Goal: Information Seeking & Learning: Learn about a topic

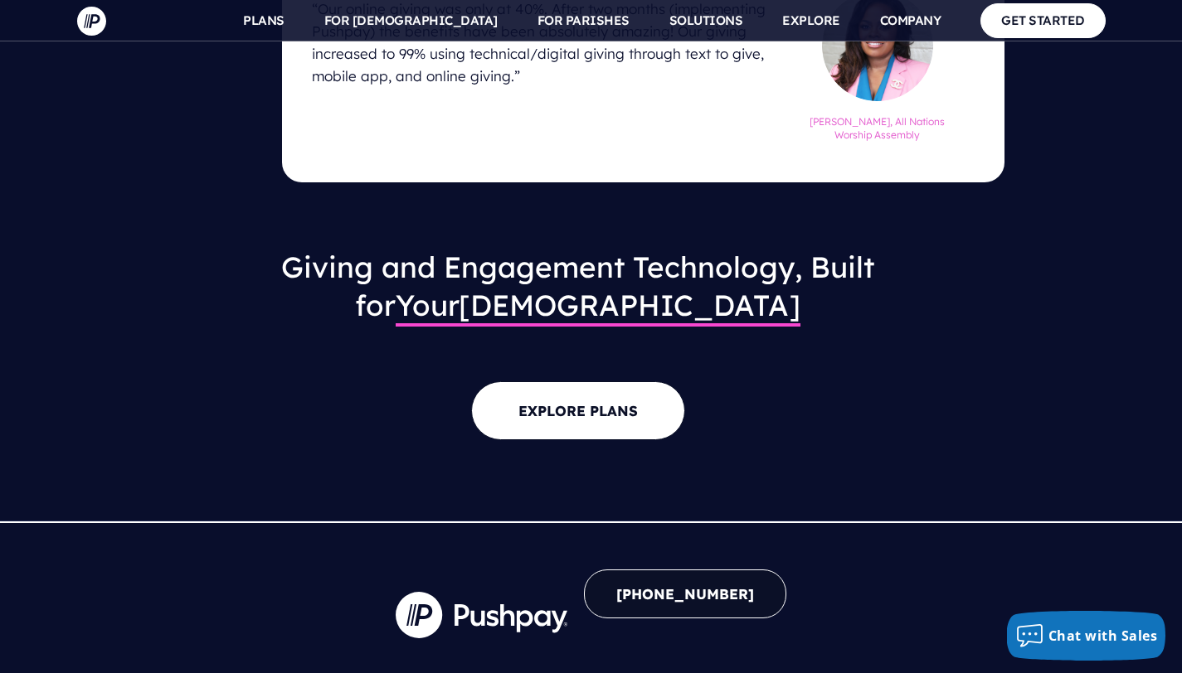
scroll to position [2187, 0]
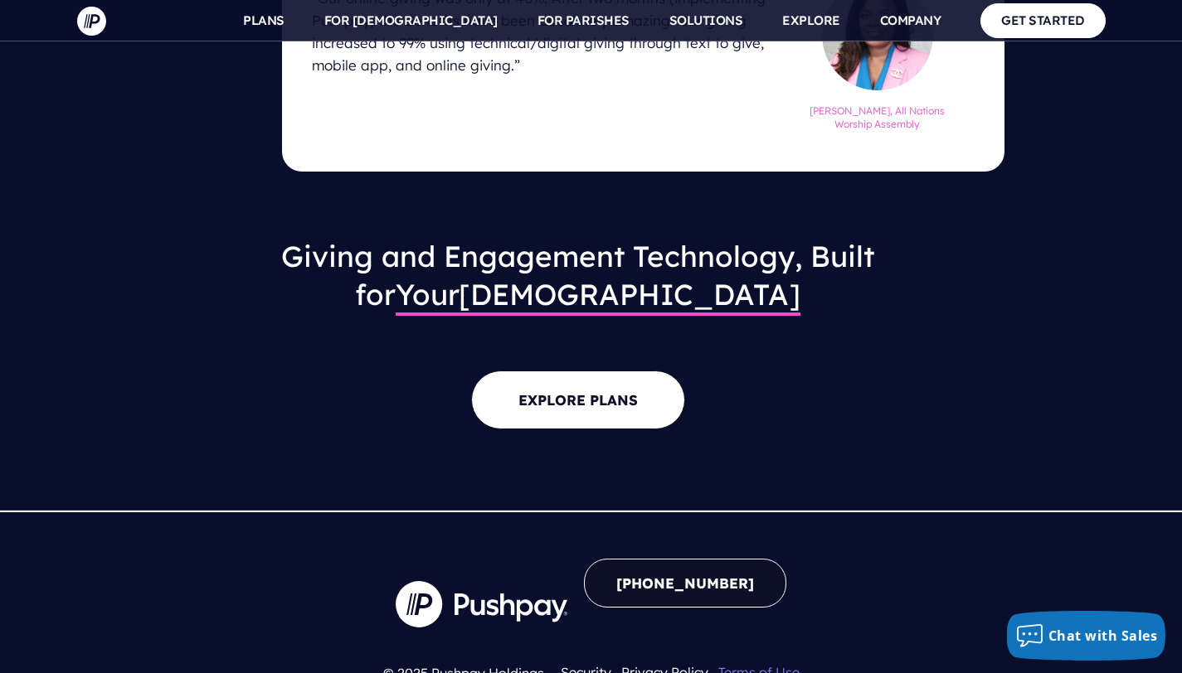
click at [768, 664] on link "Terms of Use" at bounding box center [758, 672] width 81 height 17
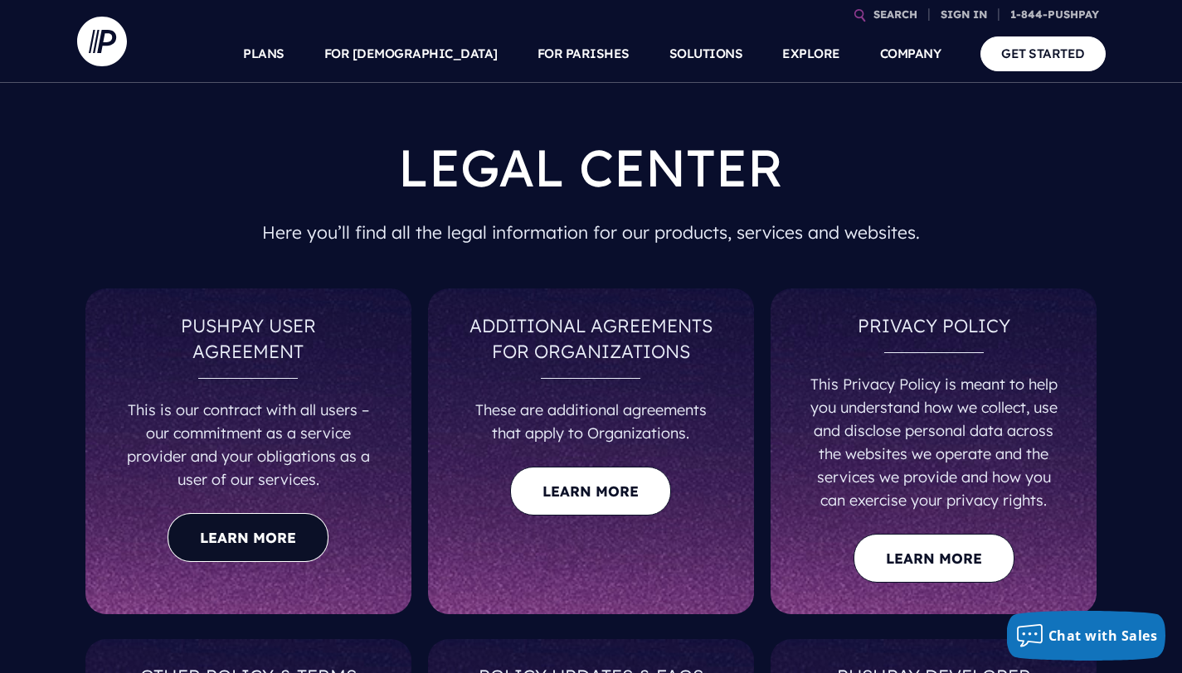
click at [265, 522] on link "Learn more" at bounding box center [247, 537] width 161 height 49
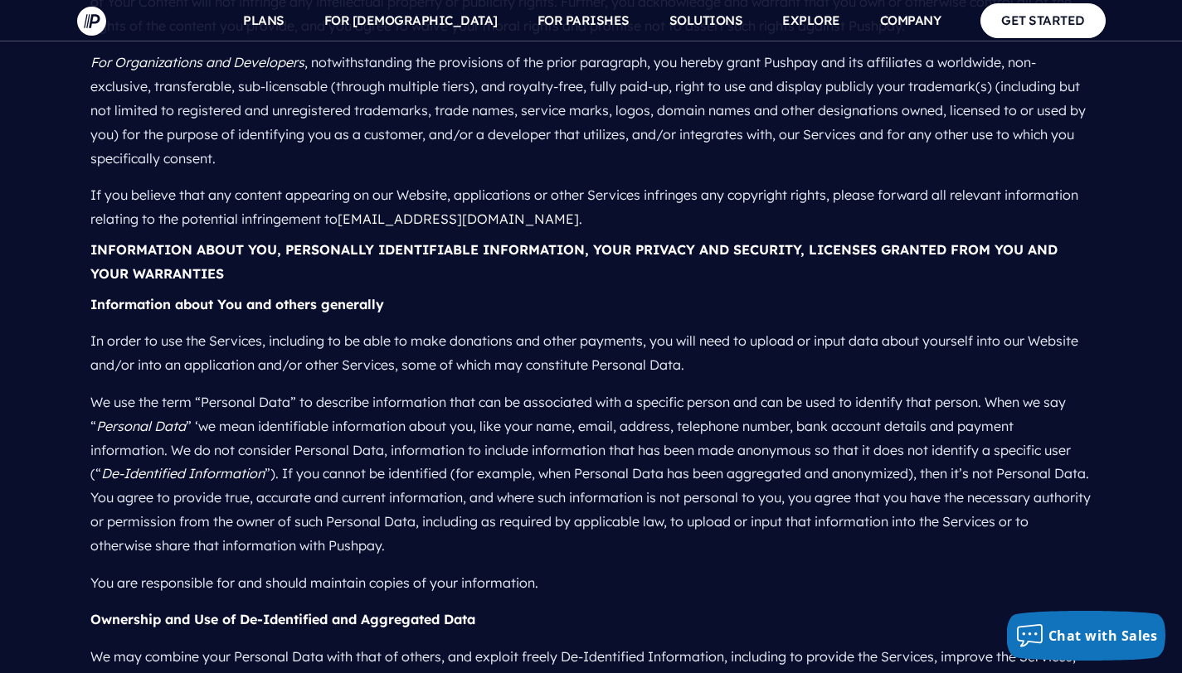
scroll to position [10485, 0]
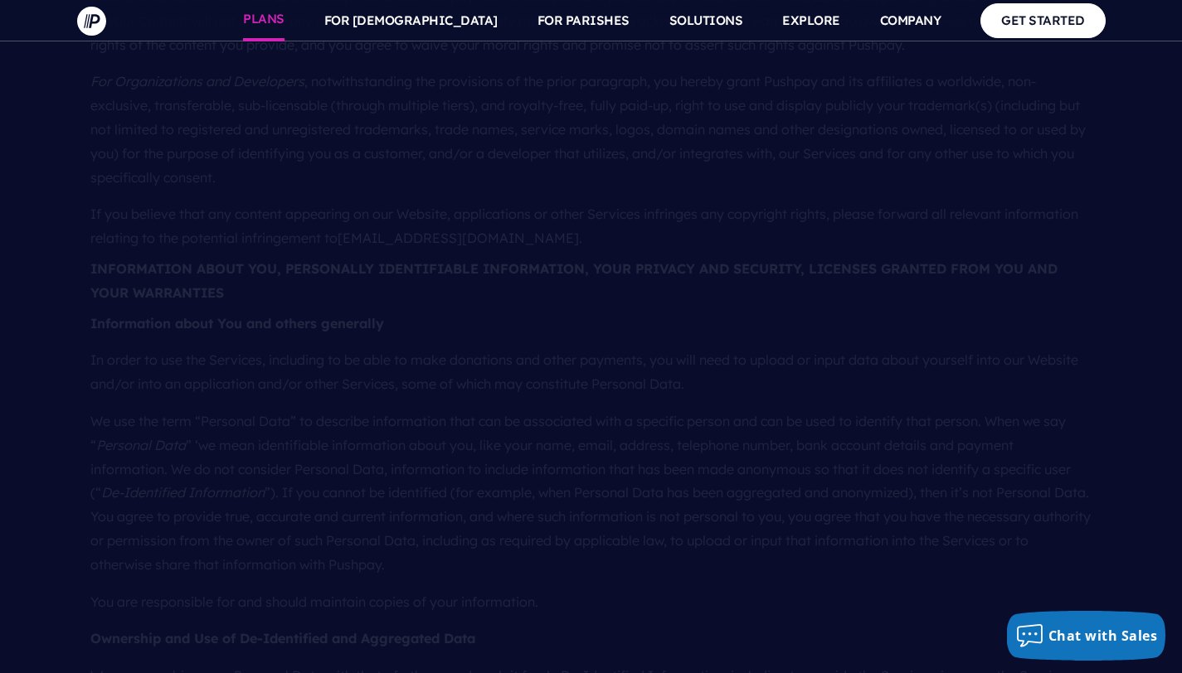
click at [284, 17] on link "PLANS" at bounding box center [263, 20] width 41 height 41
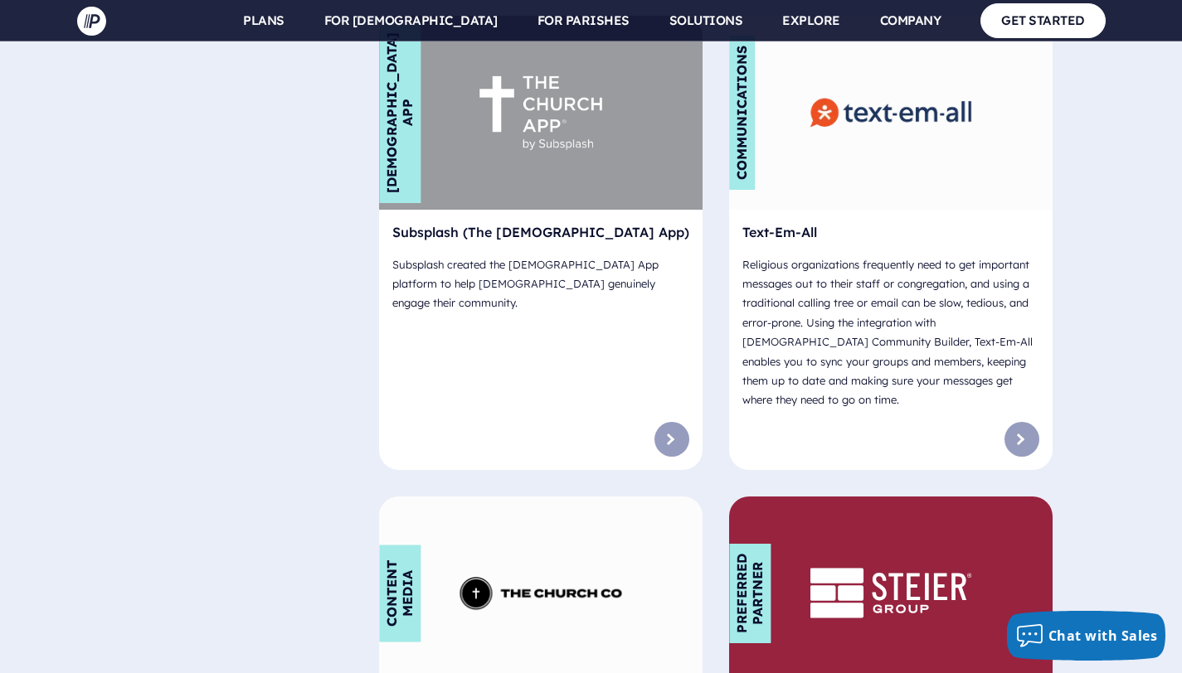
scroll to position [10645, 0]
